Goal: Communication & Community: Participate in discussion

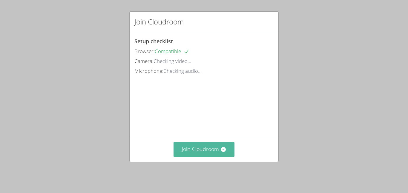
click at [228, 157] on button "Join Cloudroom" at bounding box center [204, 149] width 61 height 15
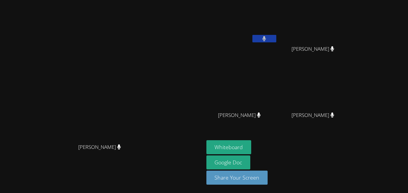
click at [266, 36] on icon at bounding box center [264, 38] width 4 height 5
click at [276, 38] on button at bounding box center [265, 38] width 24 height 7
click at [351, 162] on div "Whiteboard Google Doc Share Your Screen" at bounding box center [279, 164] width 145 height 49
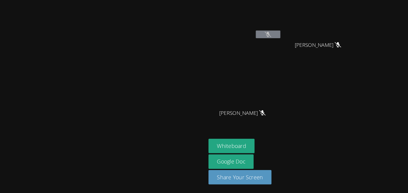
click at [147, 113] on video at bounding box center [102, 85] width 90 height 112
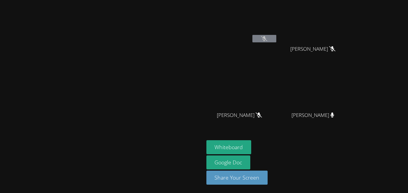
click at [338, 111] on div "[PERSON_NAME]" at bounding box center [315, 121] width 71 height 24
click at [351, 163] on div "Whiteboard Google Doc Share Your Screen" at bounding box center [279, 164] width 145 height 49
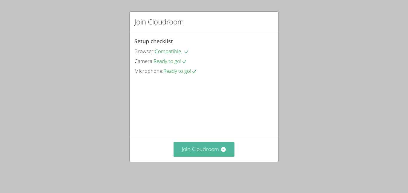
click at [228, 157] on button "Join Cloudroom" at bounding box center [204, 149] width 61 height 15
click at [215, 157] on button "Join Cloudroom" at bounding box center [204, 149] width 61 height 15
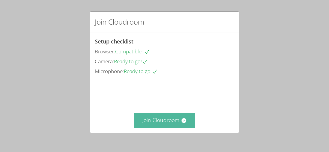
click at [183, 125] on button "Join Cloudroom" at bounding box center [164, 120] width 61 height 15
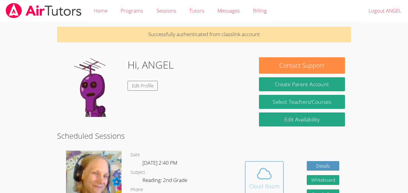
click at [268, 166] on icon at bounding box center [264, 174] width 17 height 17
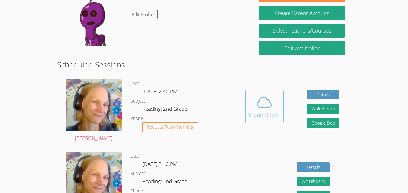
scroll to position [71, 0]
click at [279, 97] on button "Cloud Room" at bounding box center [264, 106] width 39 height 33
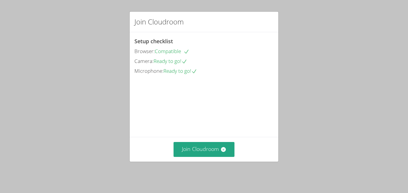
click at [224, 162] on div "Join Cloudroom" at bounding box center [204, 149] width 149 height 25
click at [205, 156] on button "Join Cloudroom" at bounding box center [204, 149] width 61 height 15
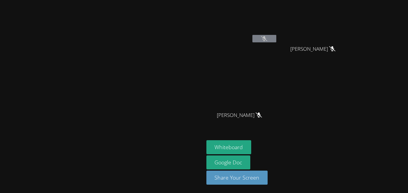
click at [268, 40] on icon at bounding box center [264, 38] width 6 height 5
click at [276, 40] on button at bounding box center [265, 38] width 24 height 7
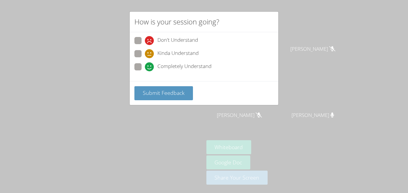
click at [181, 69] on span "Completely Understand" at bounding box center [185, 66] width 54 height 9
click at [150, 68] on input "Completely Understand" at bounding box center [147, 65] width 5 height 5
radio input "true"
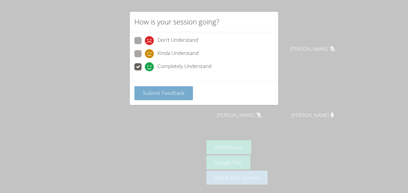
click at [165, 92] on span "Submit Feedback" at bounding box center [164, 92] width 42 height 7
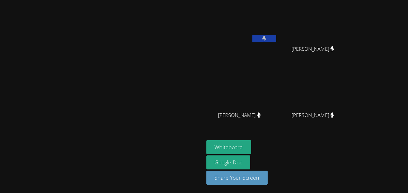
click at [276, 39] on button at bounding box center [265, 38] width 24 height 7
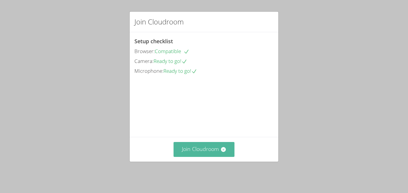
click at [221, 153] on icon at bounding box center [224, 150] width 6 height 6
